Goal: Information Seeking & Learning: Learn about a topic

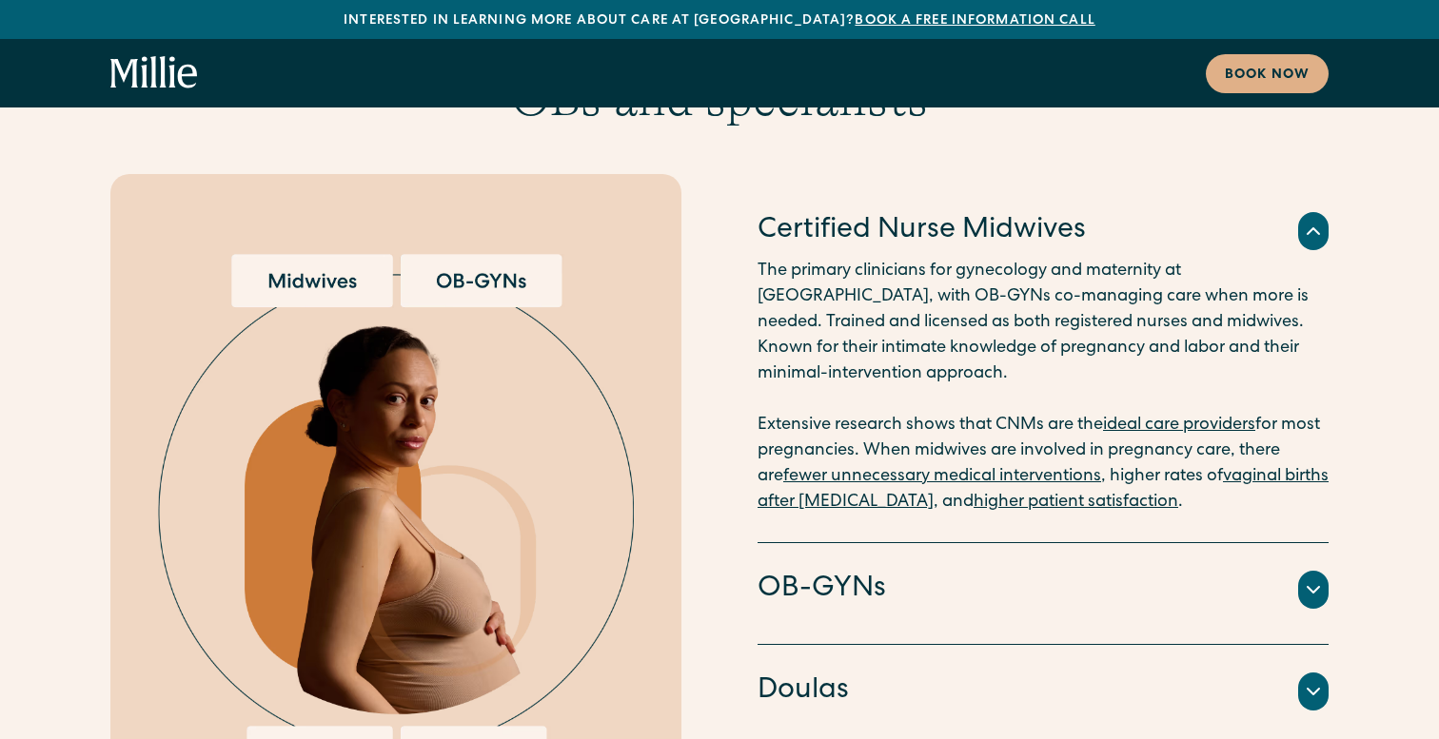
scroll to position [4304, 0]
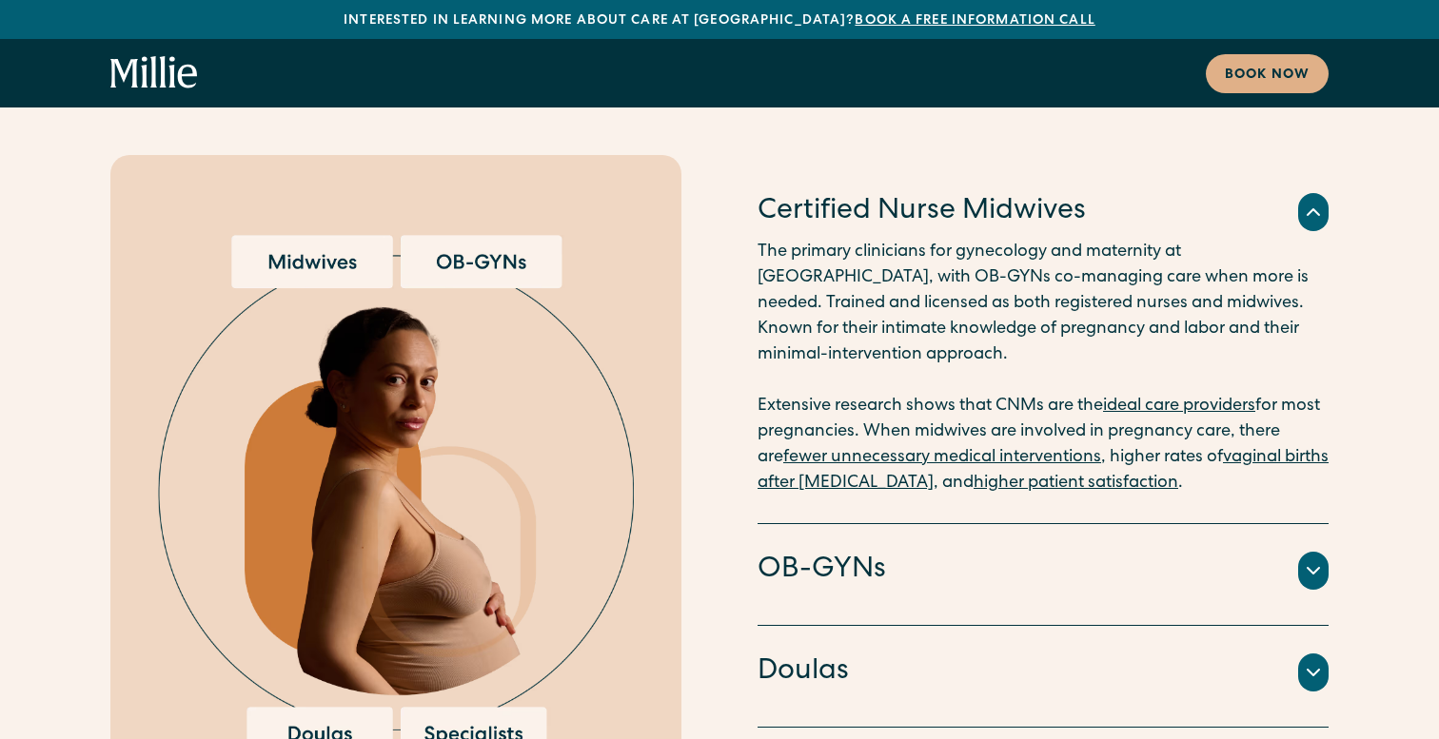
click at [809, 653] on h4 "Doulas" at bounding box center [802, 673] width 91 height 40
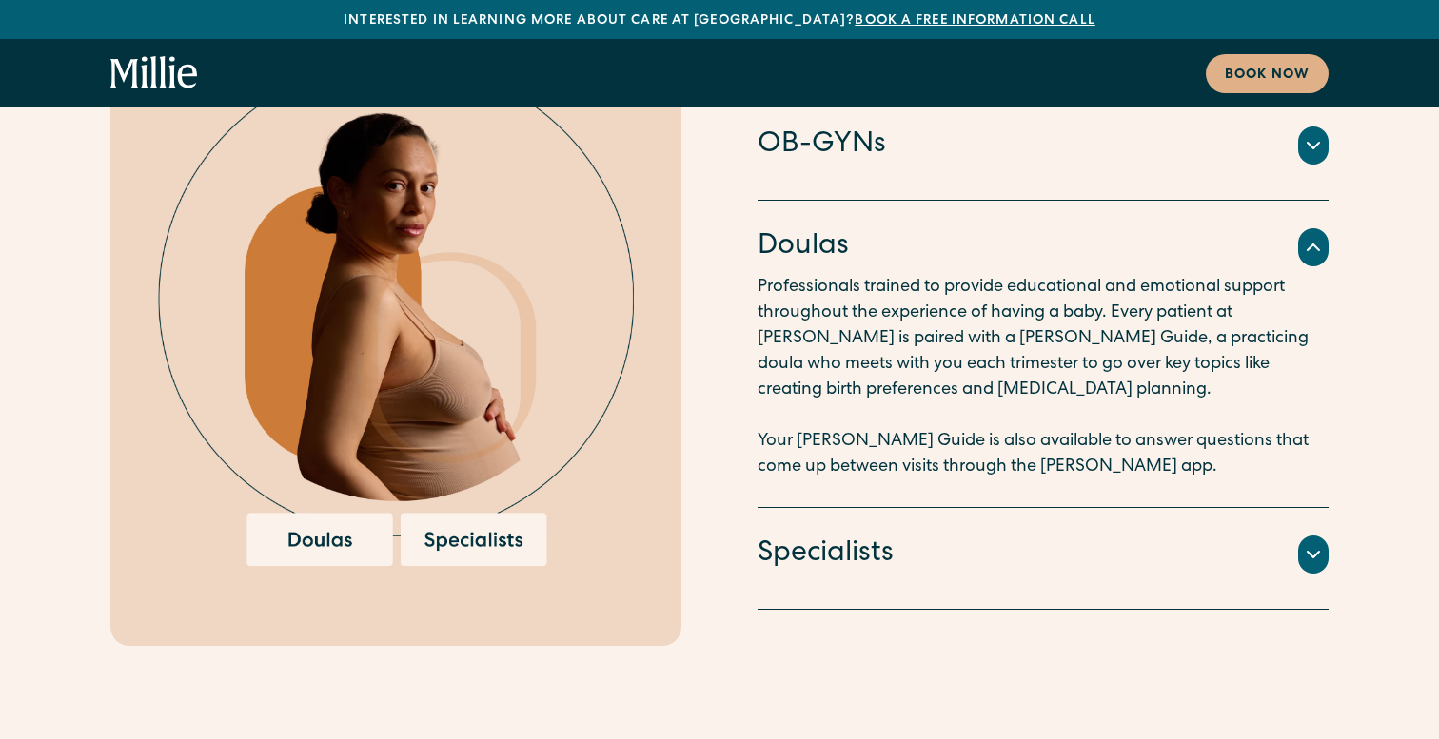
scroll to position [4501, 0]
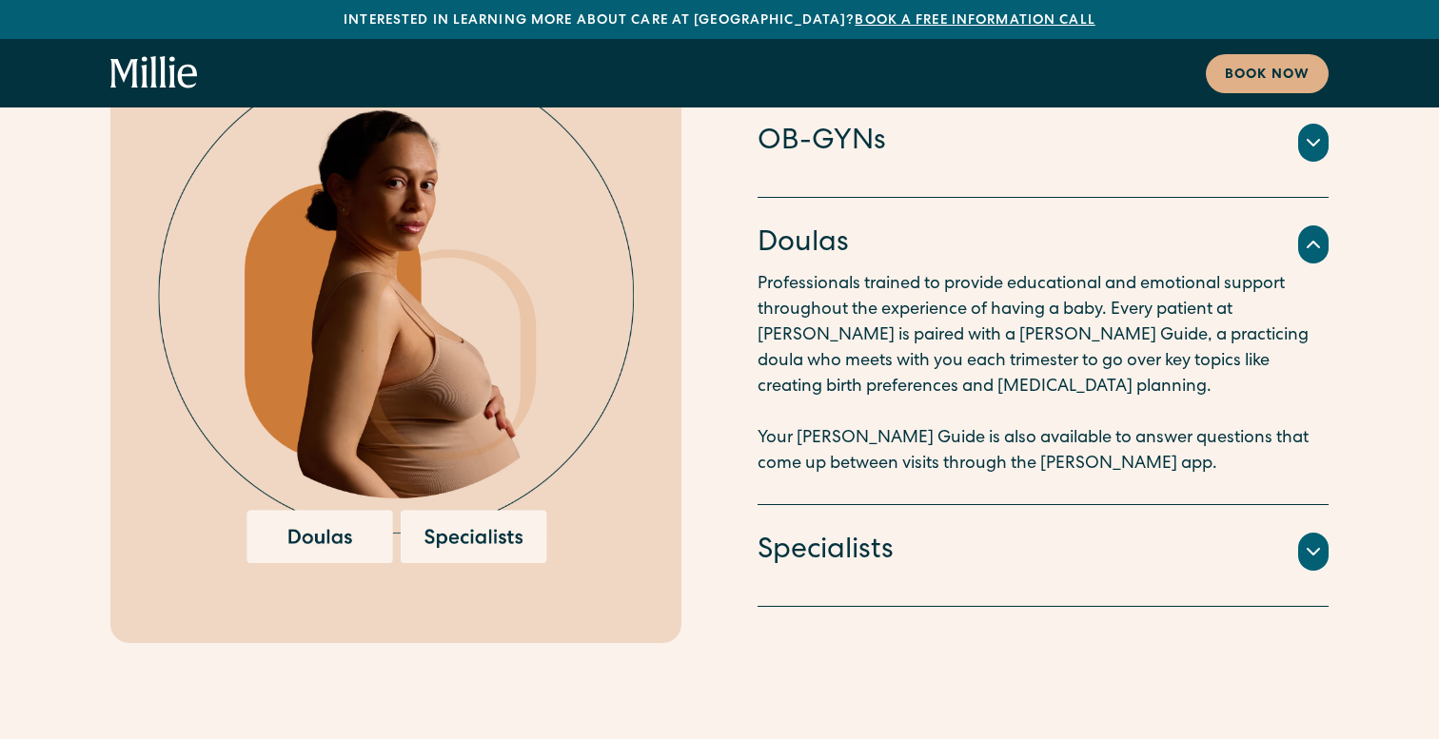
click at [826, 572] on div "An integrated team of lactation consultants, nutritionists, therapists, and oth…" at bounding box center [1042, 576] width 571 height 8
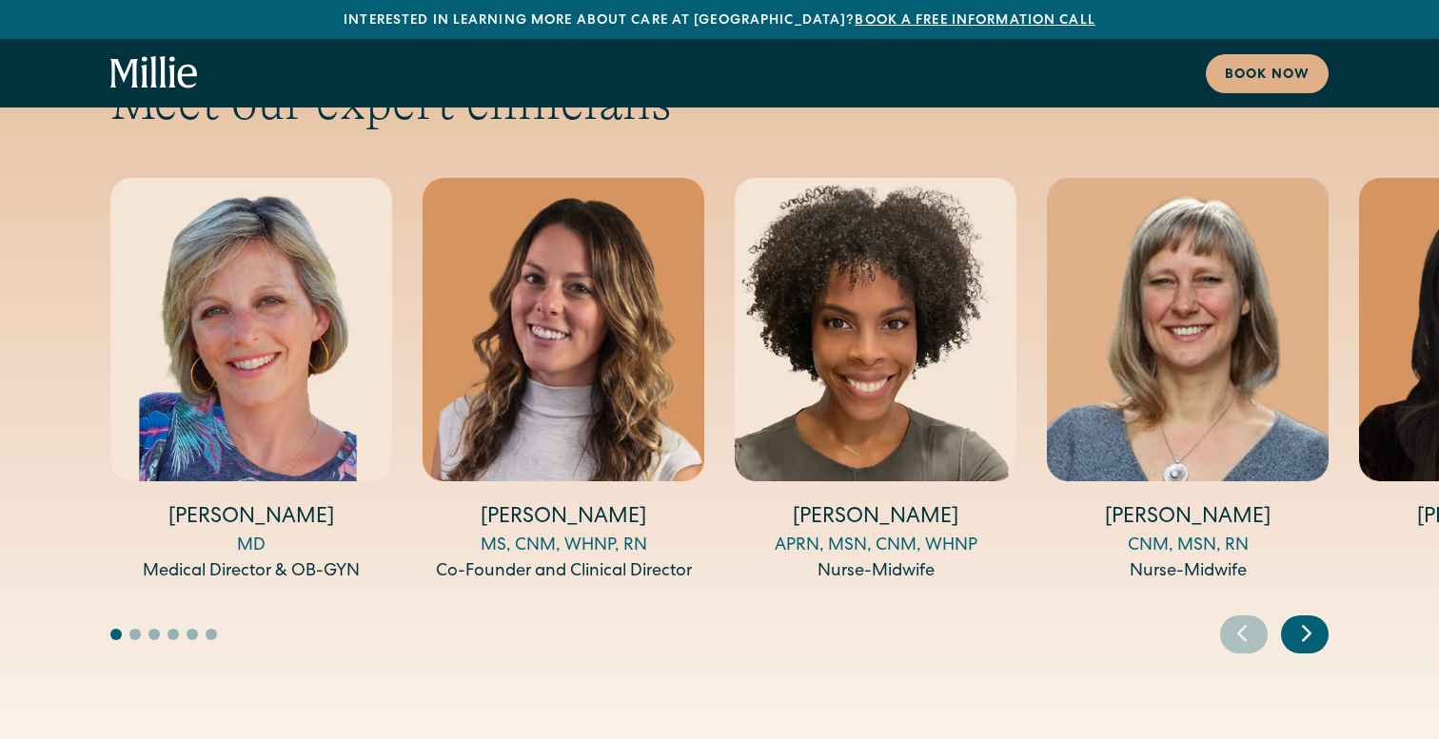
scroll to position [6917, 0]
click at [1305, 619] on icon "Next slide" at bounding box center [1306, 634] width 29 height 30
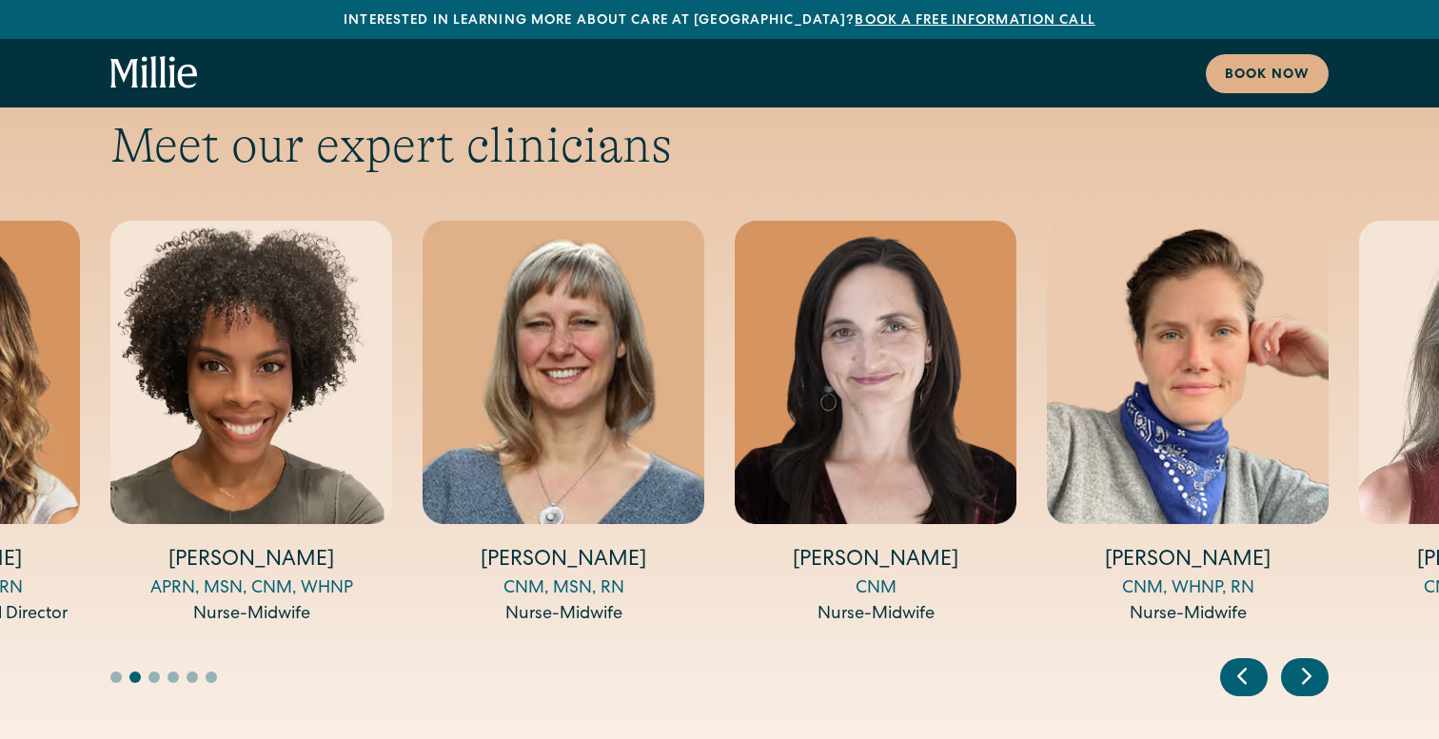
scroll to position [6834, 0]
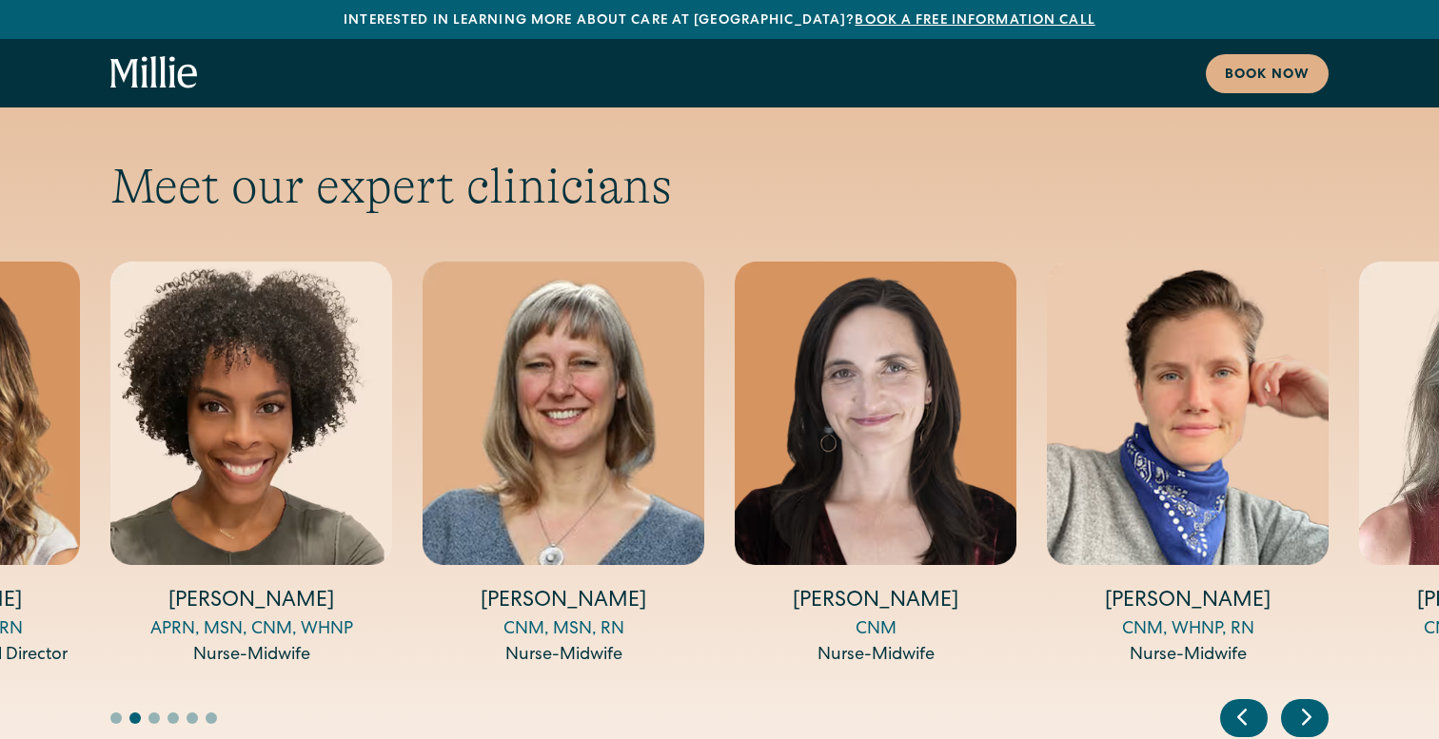
click at [1309, 702] on icon "Next slide" at bounding box center [1306, 717] width 29 height 30
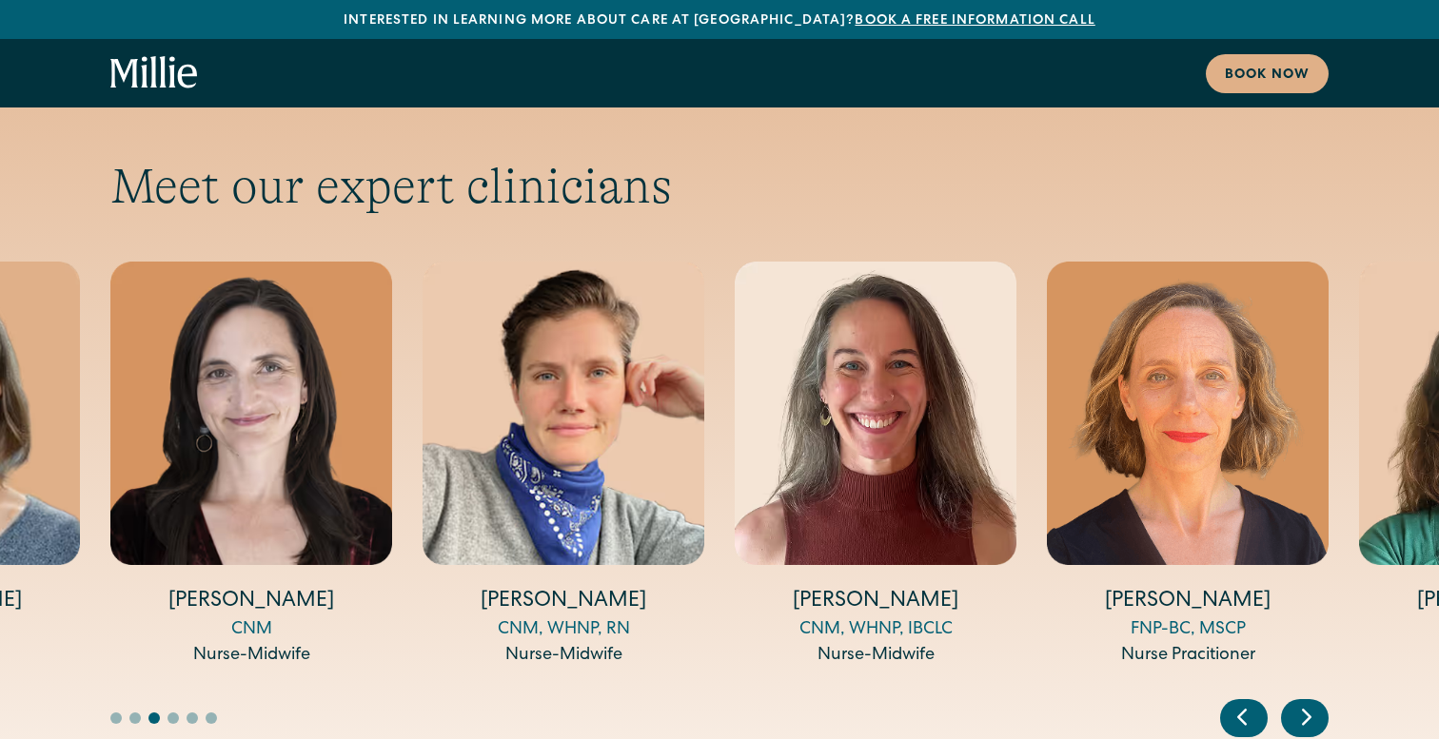
click at [1309, 702] on icon "Next slide" at bounding box center [1306, 717] width 29 height 30
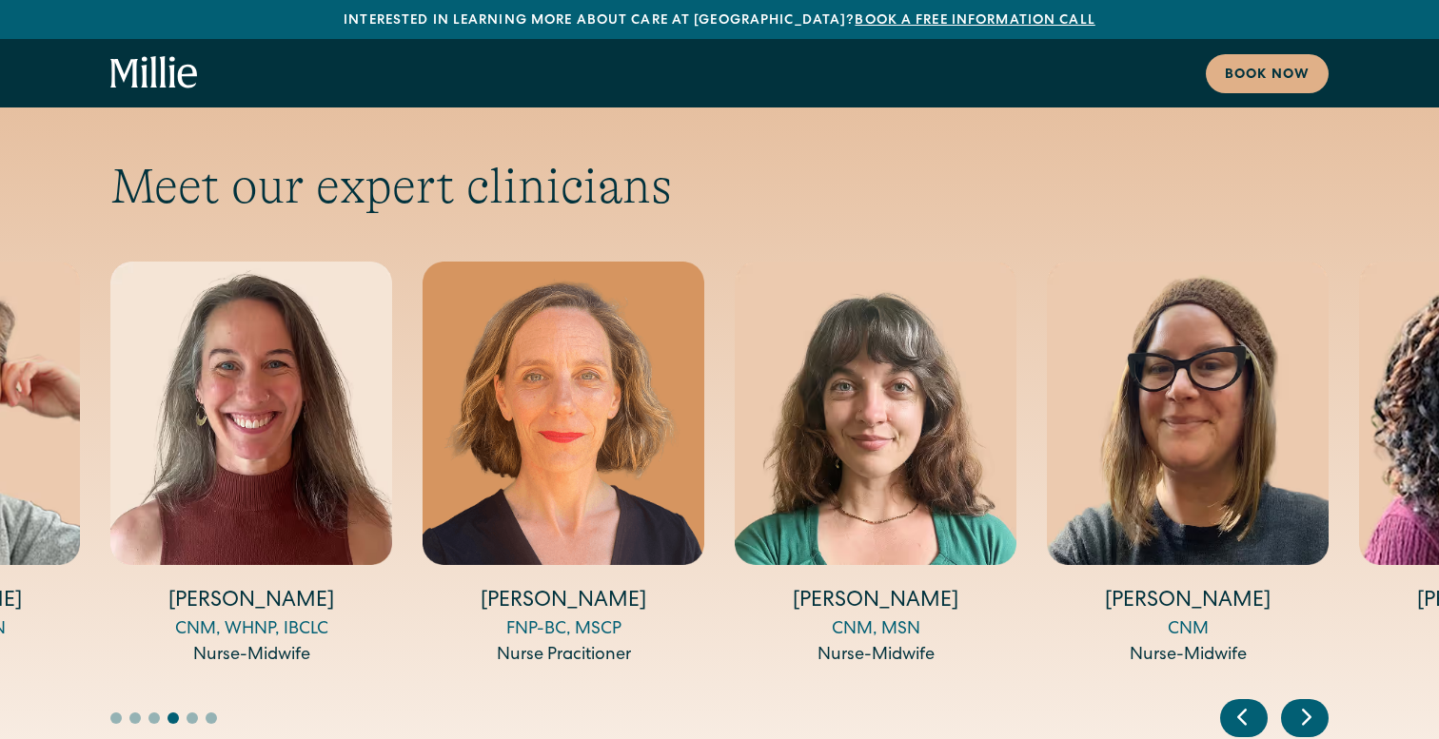
click at [1309, 702] on icon "Next slide" at bounding box center [1306, 717] width 29 height 30
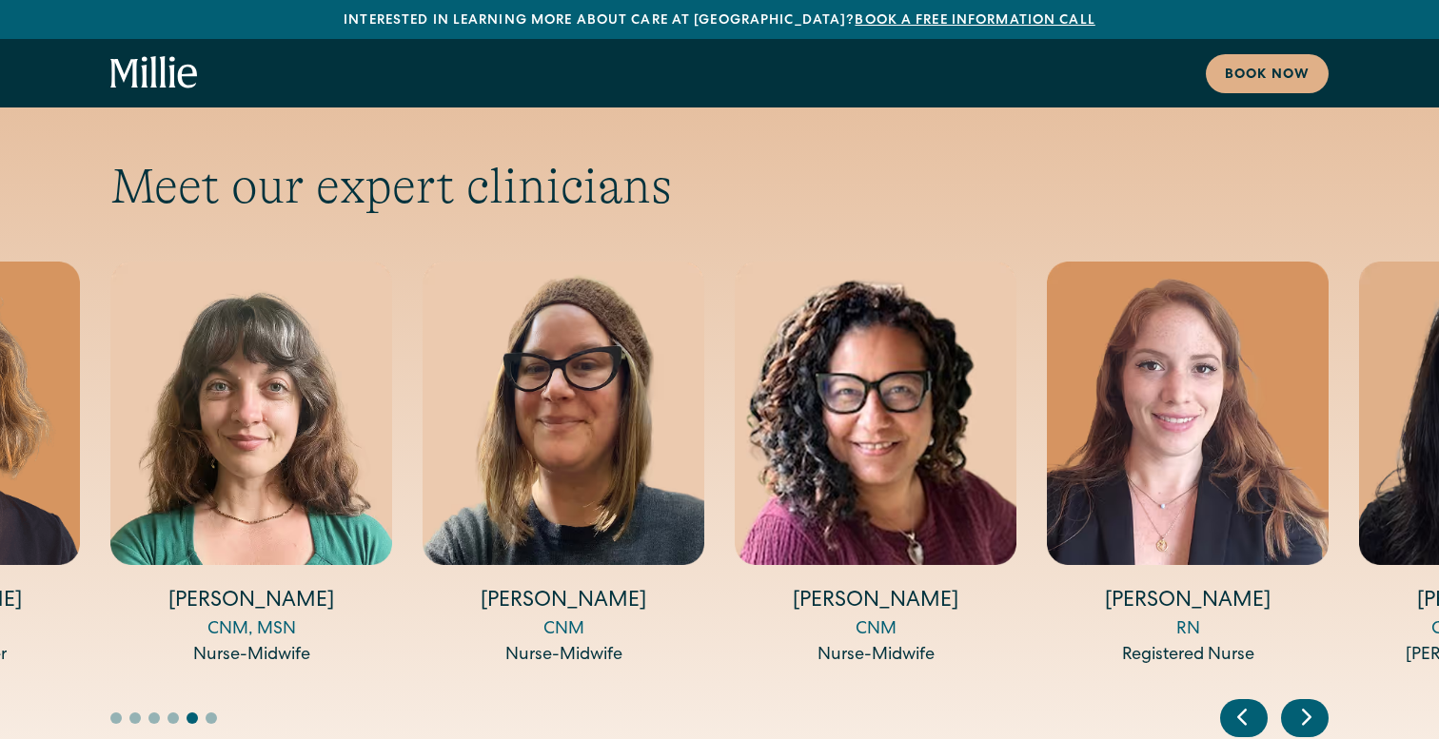
click at [1309, 702] on icon "Next slide" at bounding box center [1306, 717] width 29 height 30
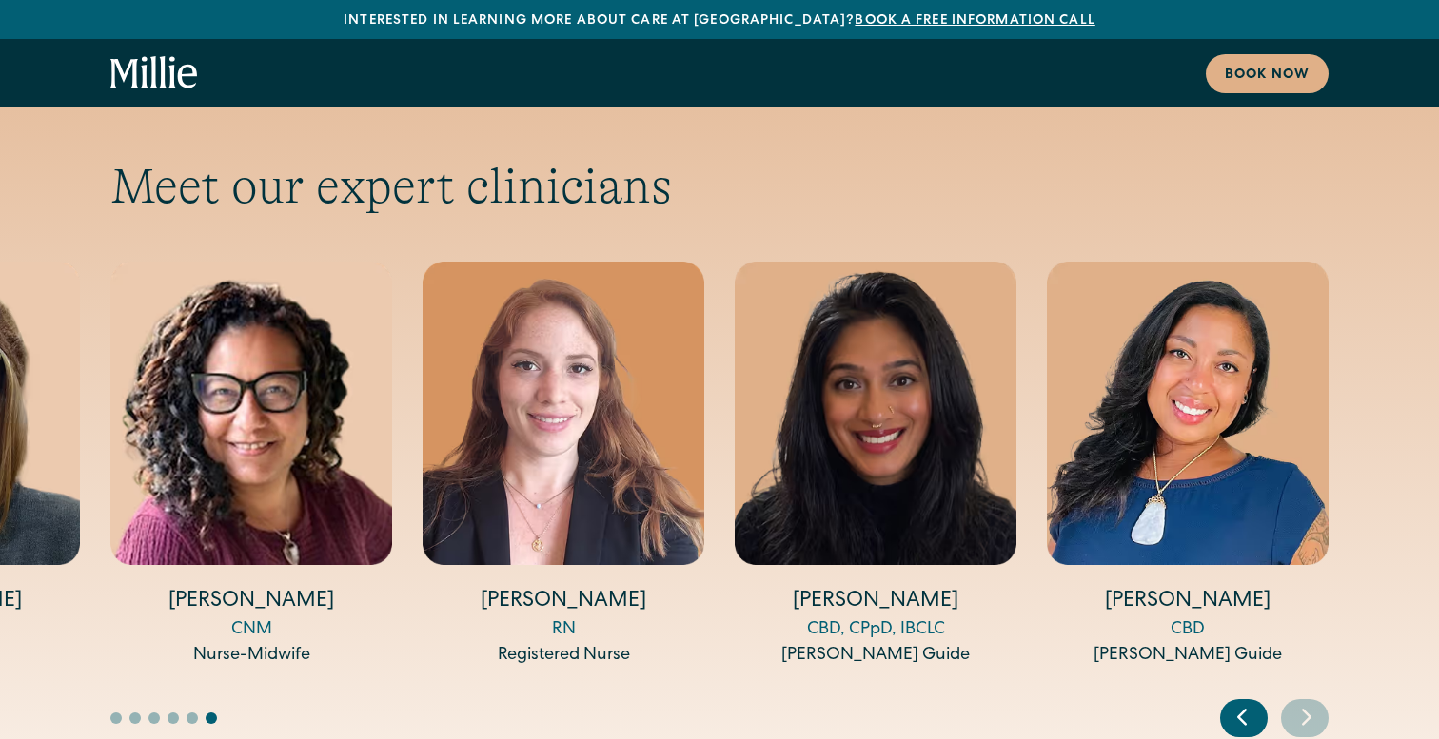
click at [1309, 702] on icon "Next slide" at bounding box center [1306, 717] width 29 height 30
click at [898, 588] on h4 "Shalini Shah" at bounding box center [876, 603] width 282 height 30
click at [874, 618] on div "CBD, CPpD, IBCLC" at bounding box center [876, 631] width 282 height 26
click at [885, 348] on img "13 / 14" at bounding box center [876, 414] width 282 height 304
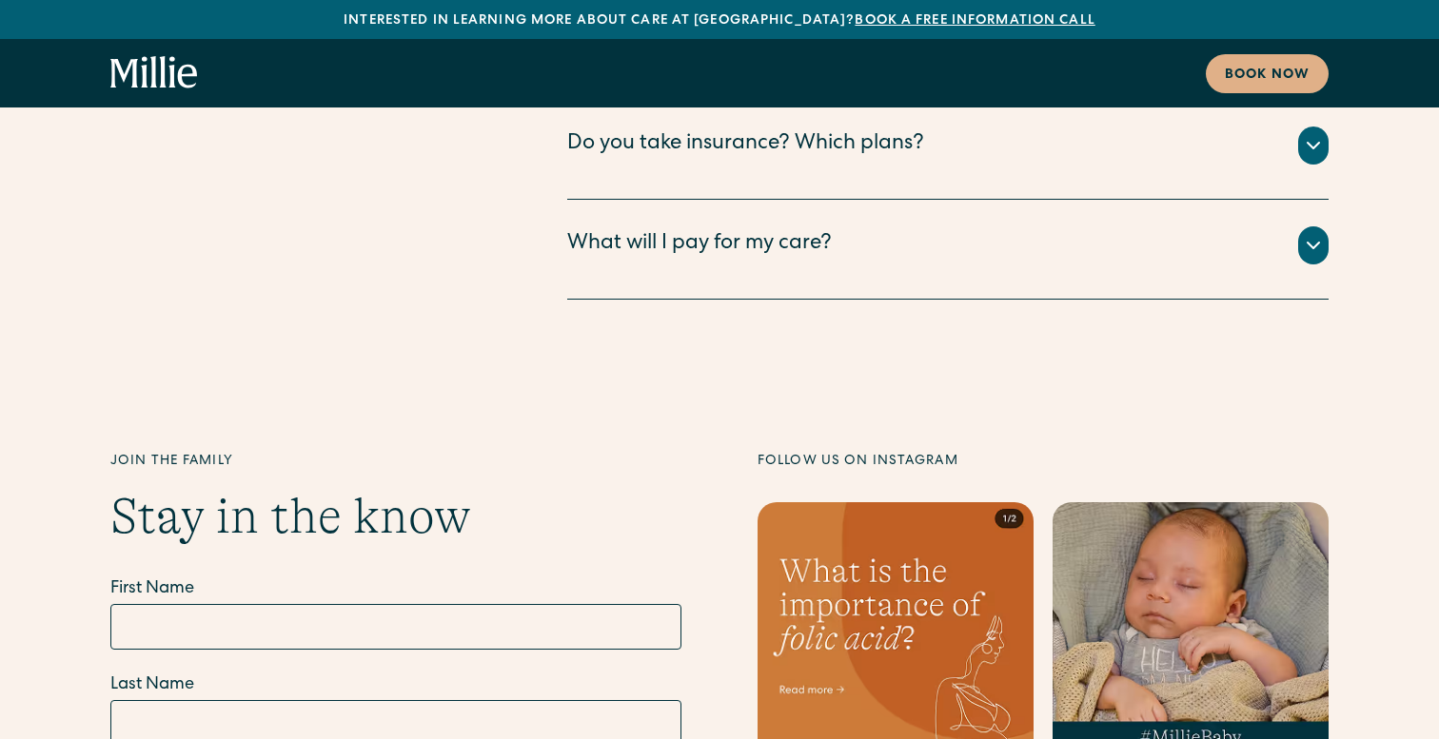
scroll to position [10029, 0]
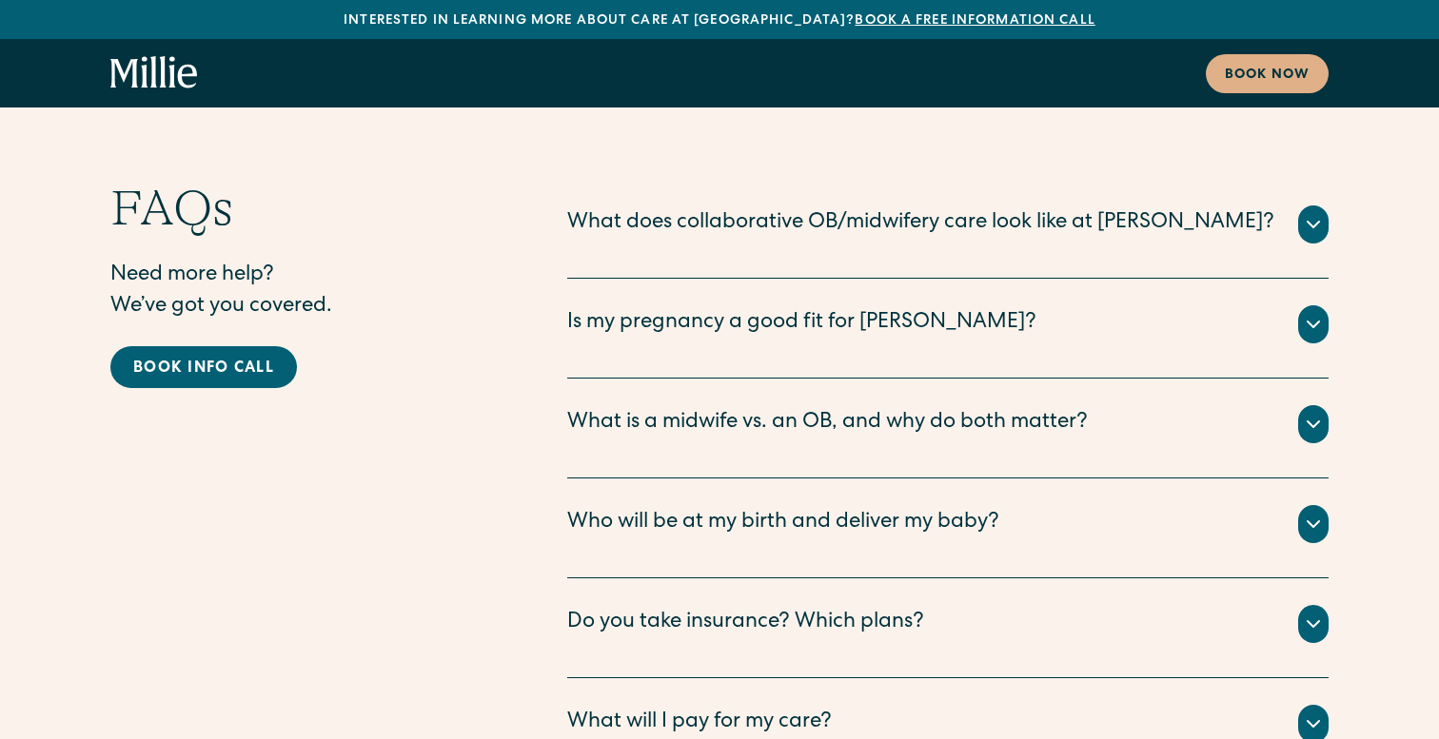
click at [1314, 505] on div at bounding box center [1313, 524] width 30 height 38
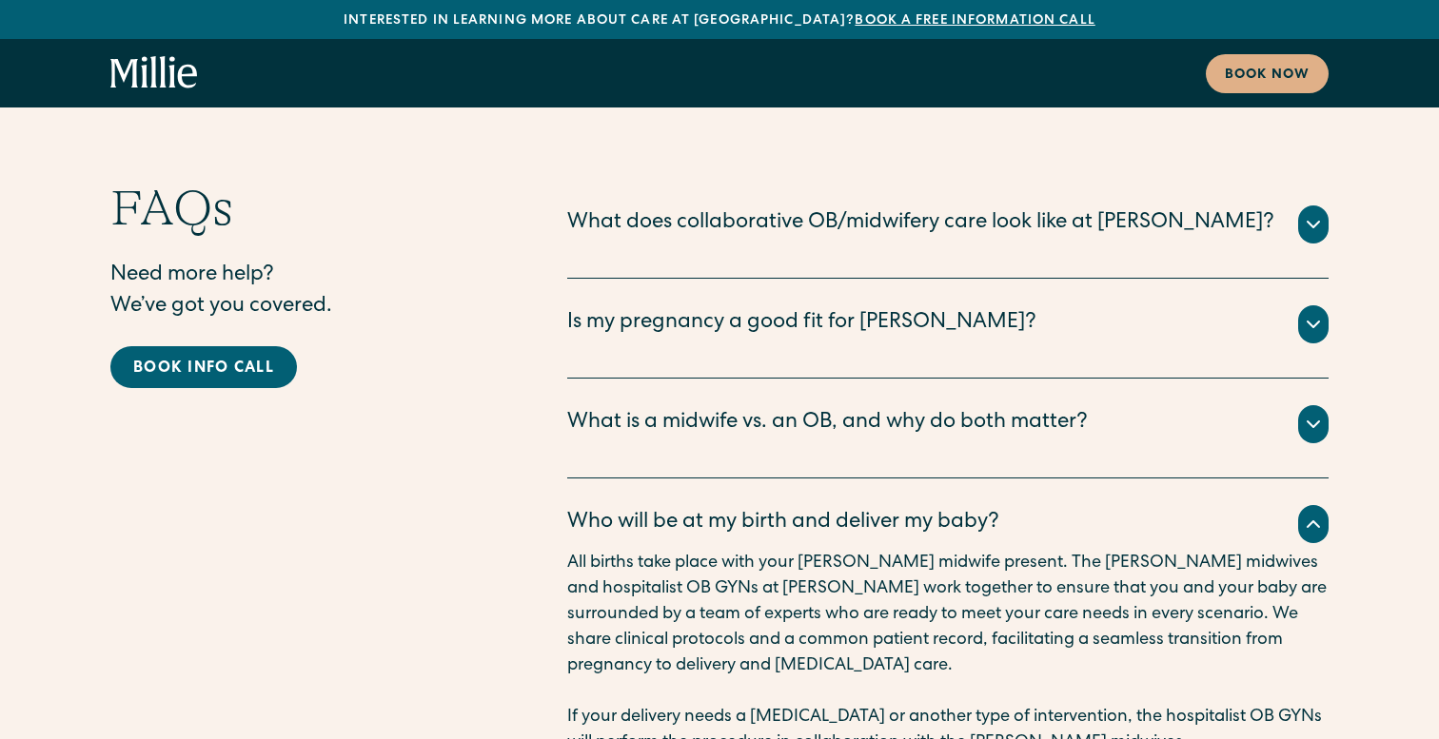
click at [1314, 505] on div at bounding box center [1313, 524] width 30 height 38
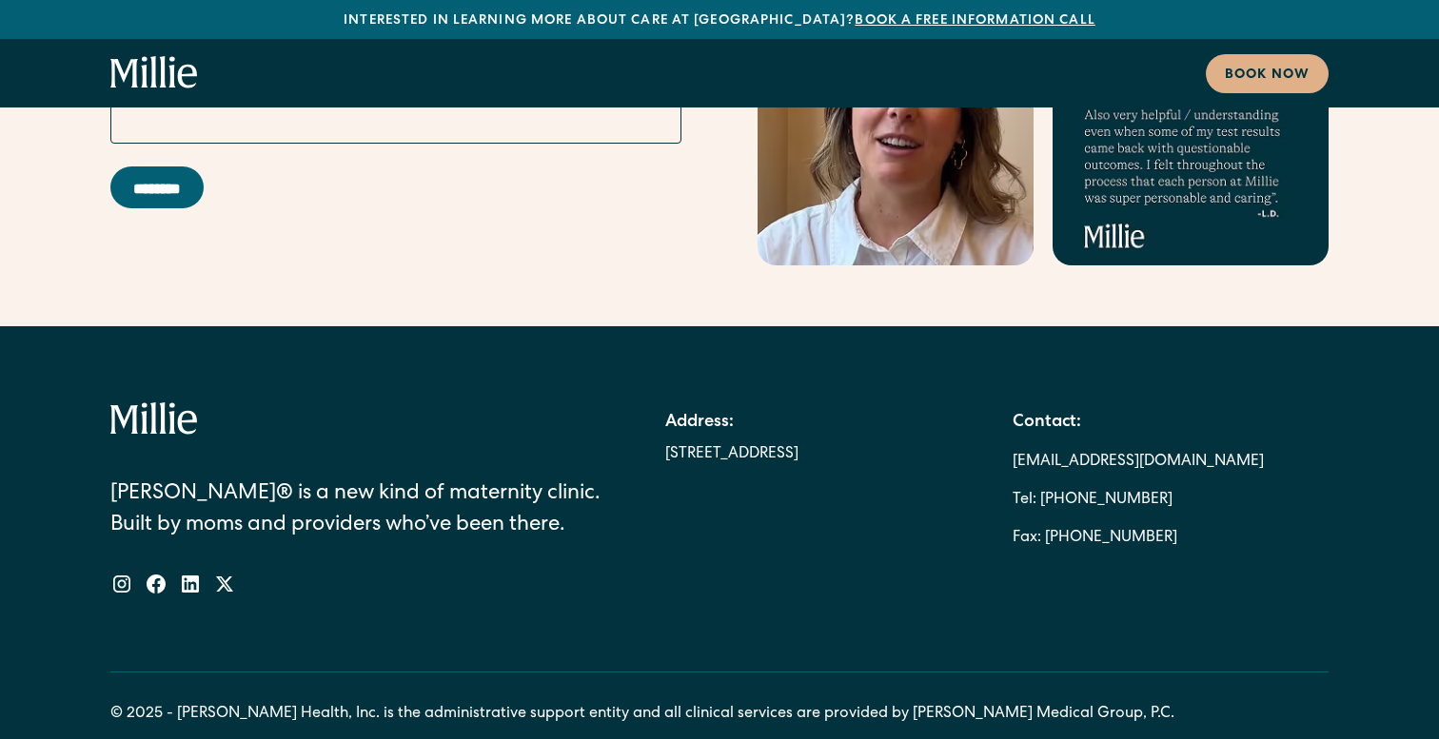
scroll to position [11301, 0]
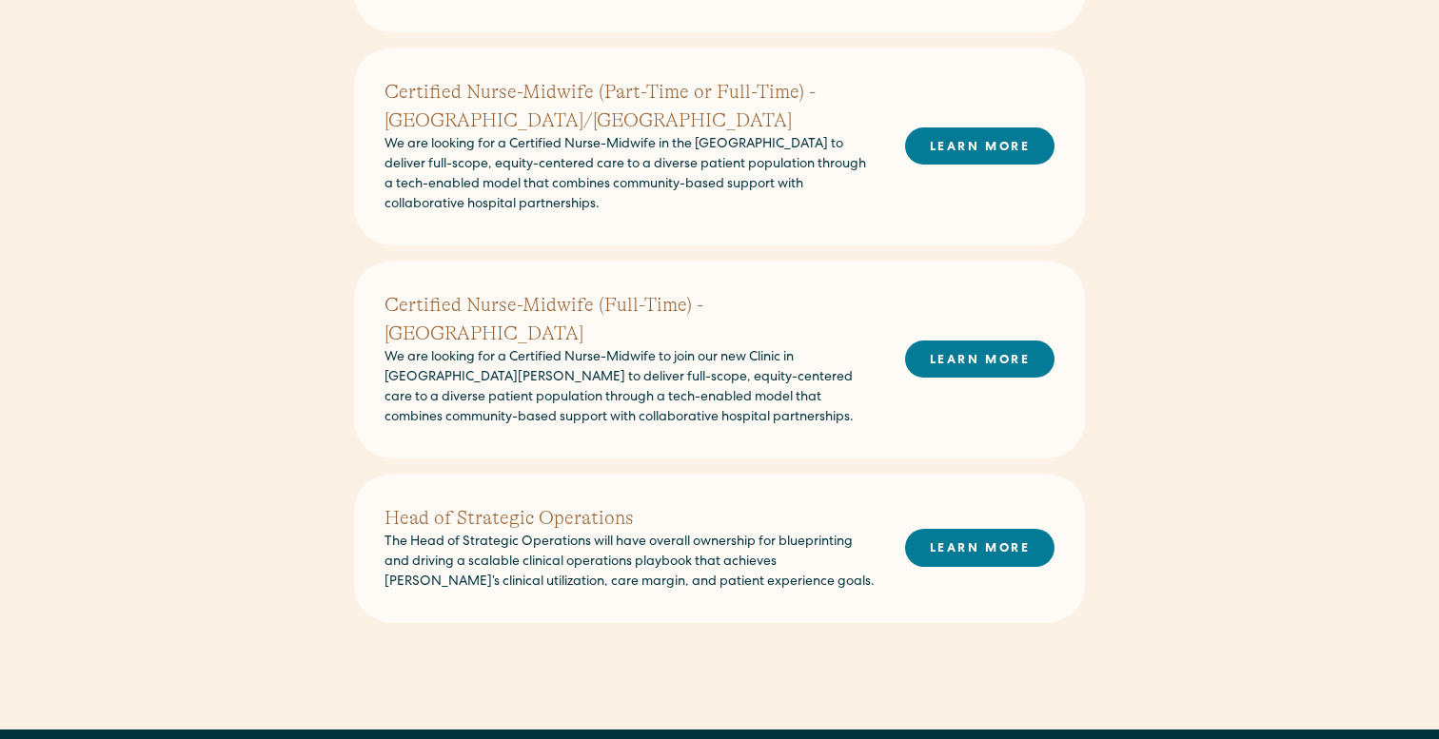
scroll to position [743, 0]
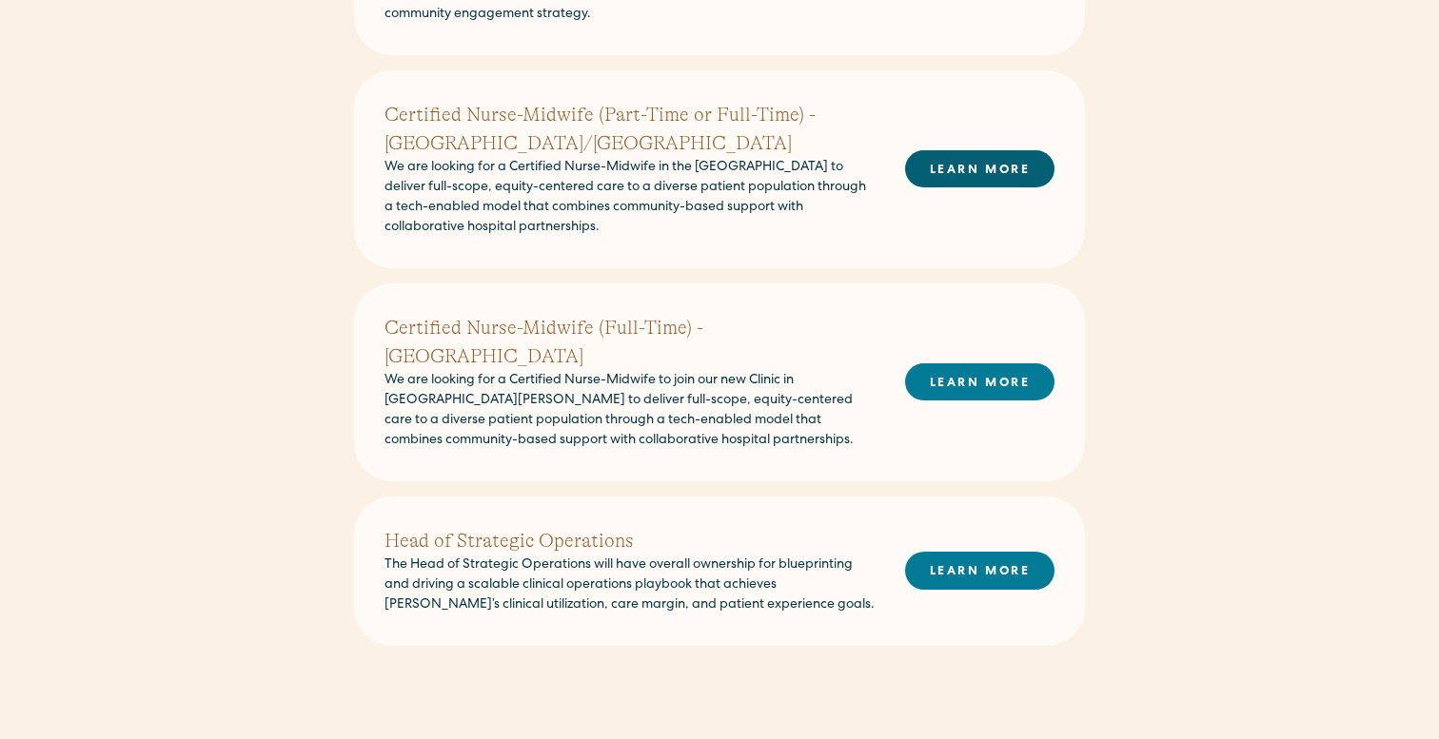
click at [911, 160] on link "LEARN MORE" at bounding box center [979, 168] width 149 height 37
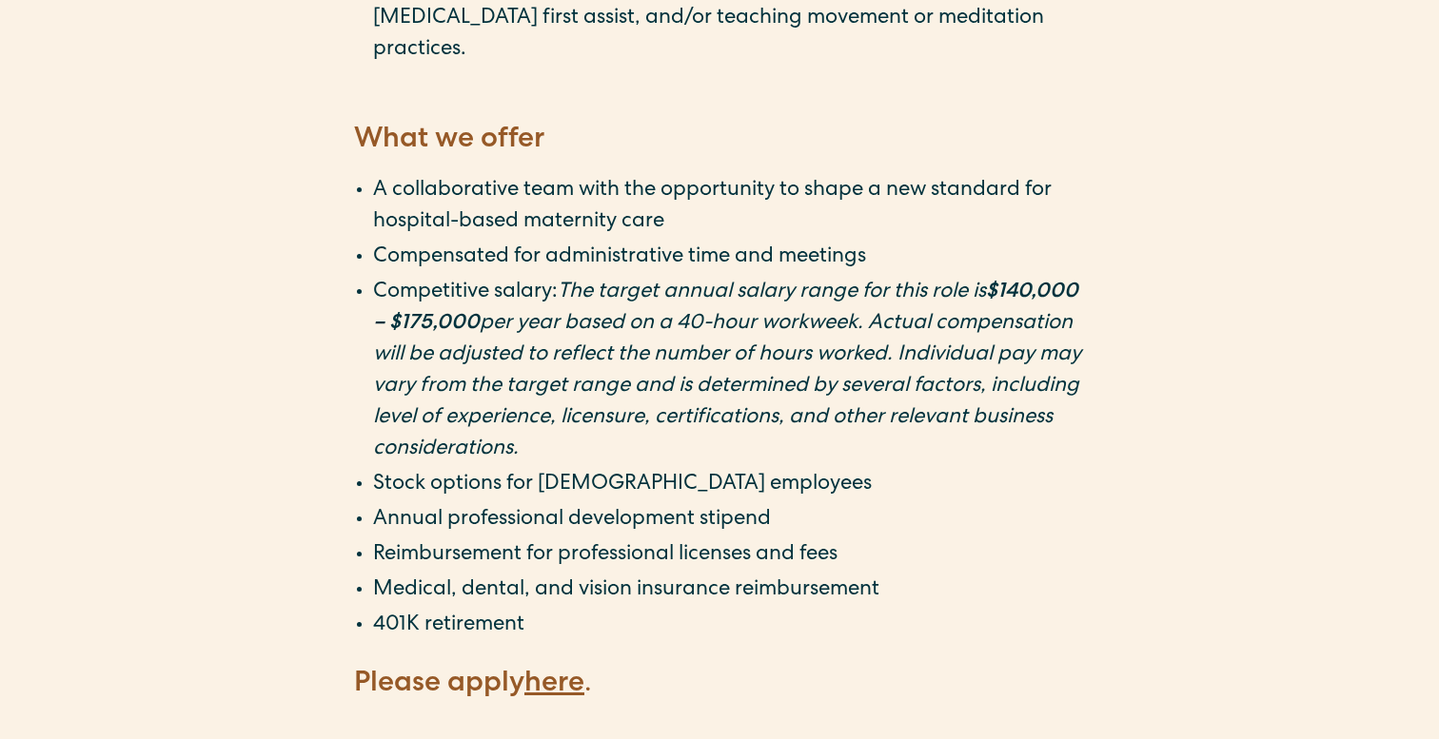
scroll to position [3453, 0]
